Goal: Register for event/course

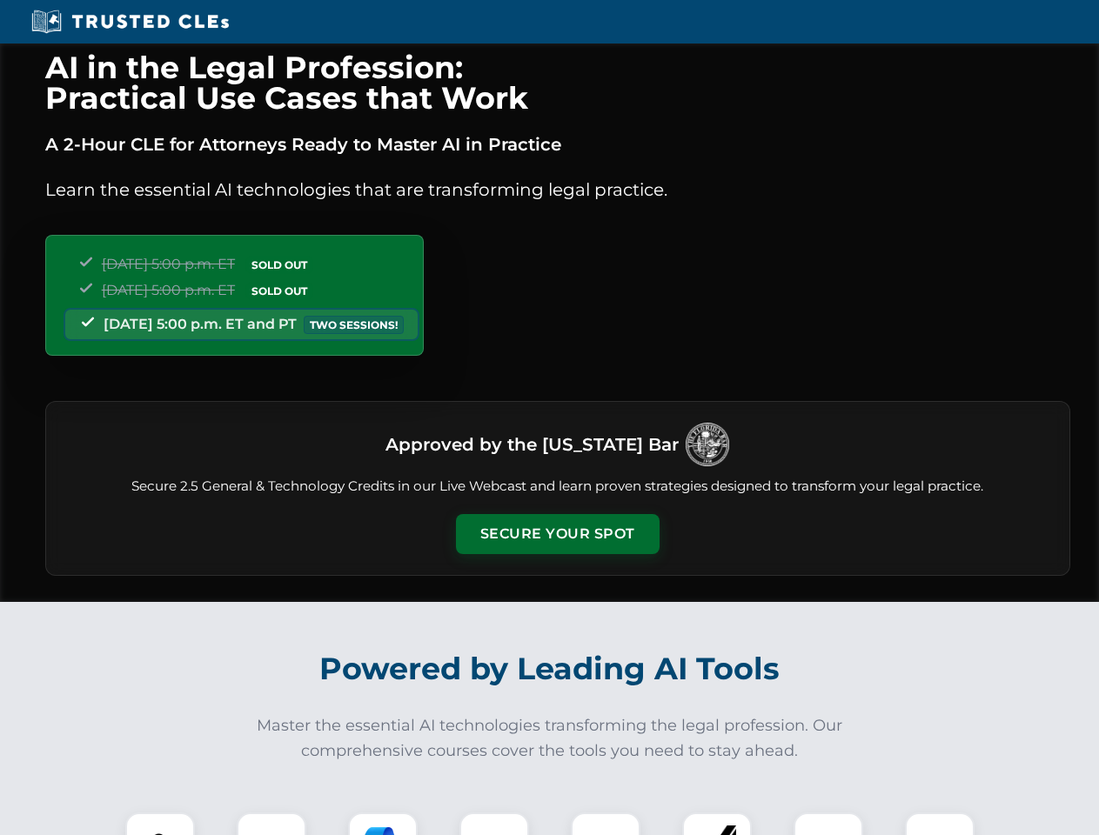
click at [557, 534] on button "Secure Your Spot" at bounding box center [558, 534] width 204 height 40
click at [160, 824] on img at bounding box center [160, 847] width 50 height 50
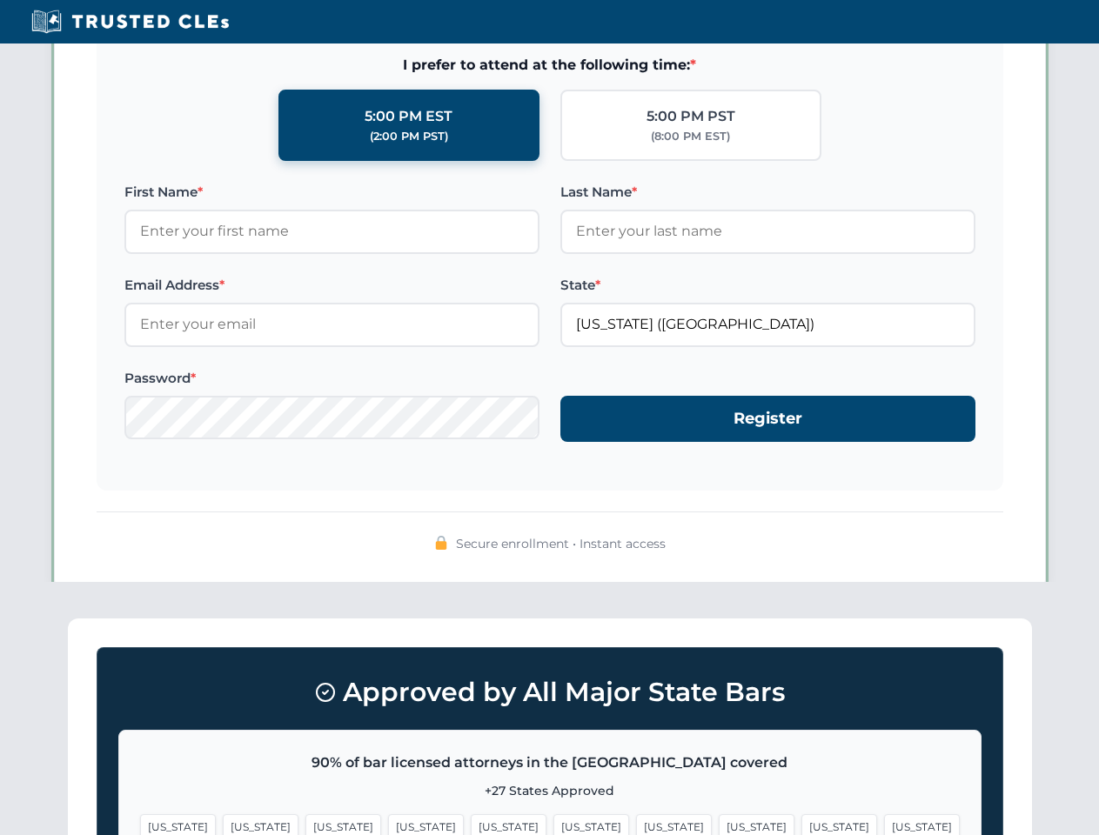
click at [636, 824] on span "[US_STATE]" at bounding box center [674, 827] width 76 height 25
click at [802, 824] on span "[US_STATE]" at bounding box center [840, 827] width 76 height 25
